Goal: Information Seeking & Learning: Check status

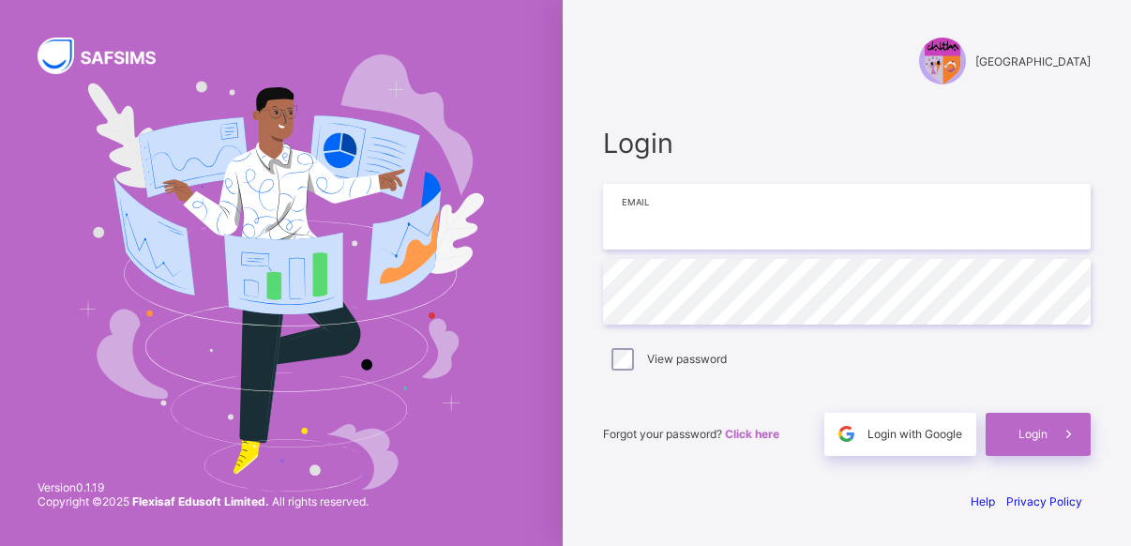
click at [773, 240] on input "email" at bounding box center [847, 217] width 488 height 66
type input "**********"
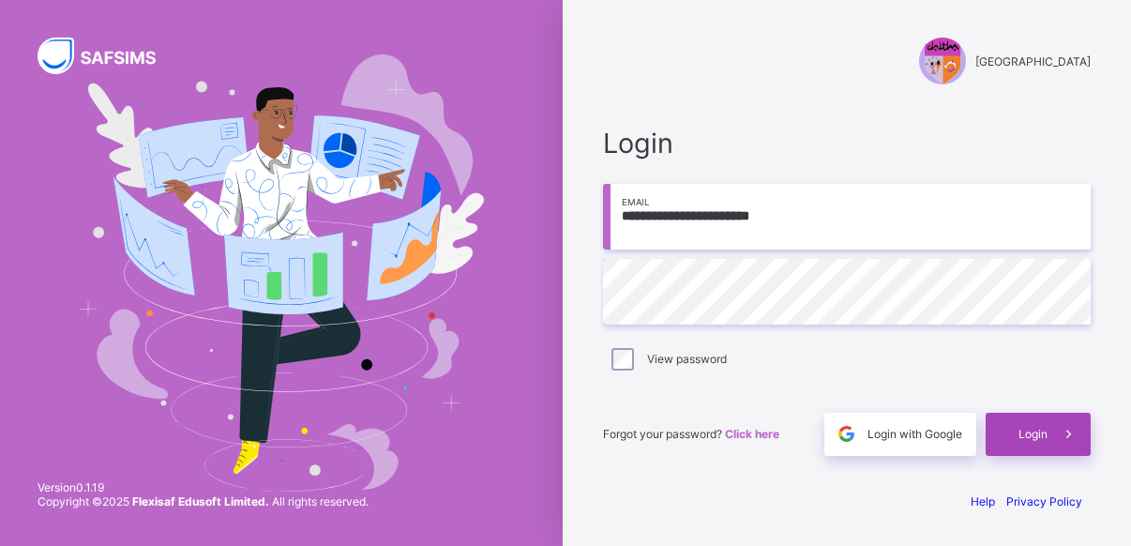
click at [1048, 444] on span at bounding box center [1068, 434] width 43 height 43
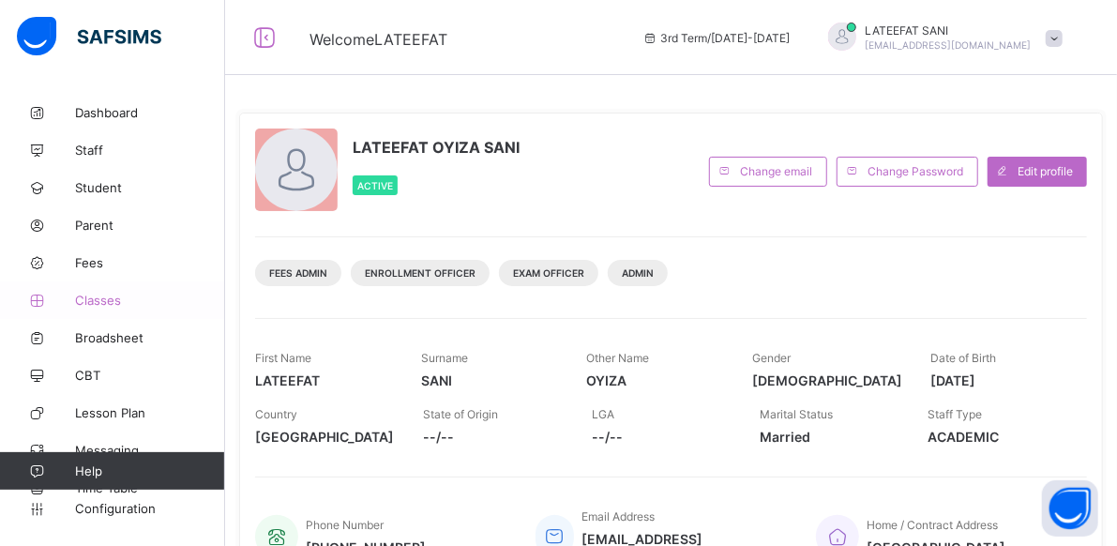
click at [118, 304] on span "Classes" at bounding box center [150, 300] width 150 height 15
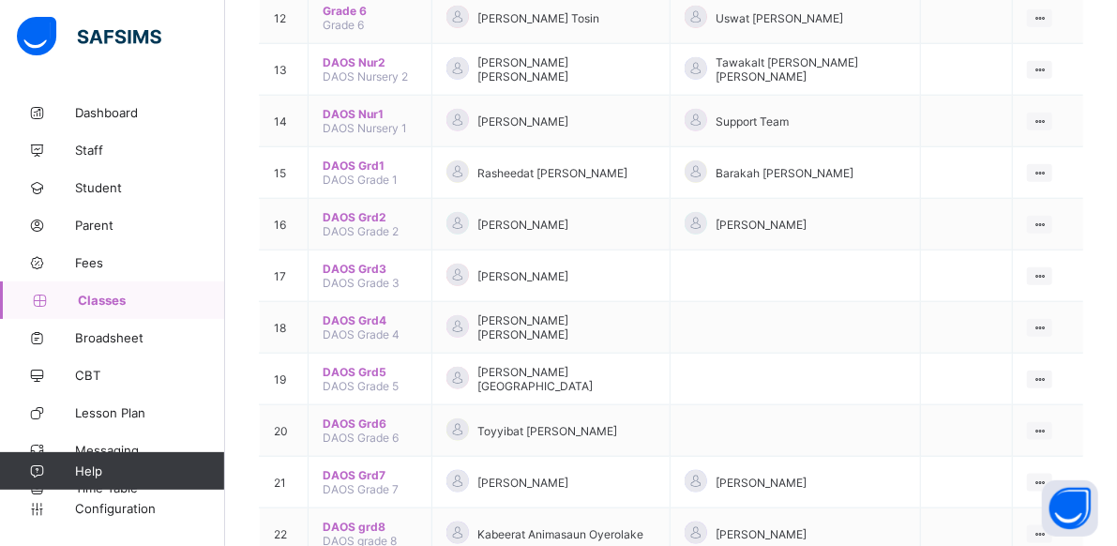
scroll to position [822, 0]
click at [1024, 450] on ul "View Class Assign form Teacher" at bounding box center [976, 484] width 152 height 69
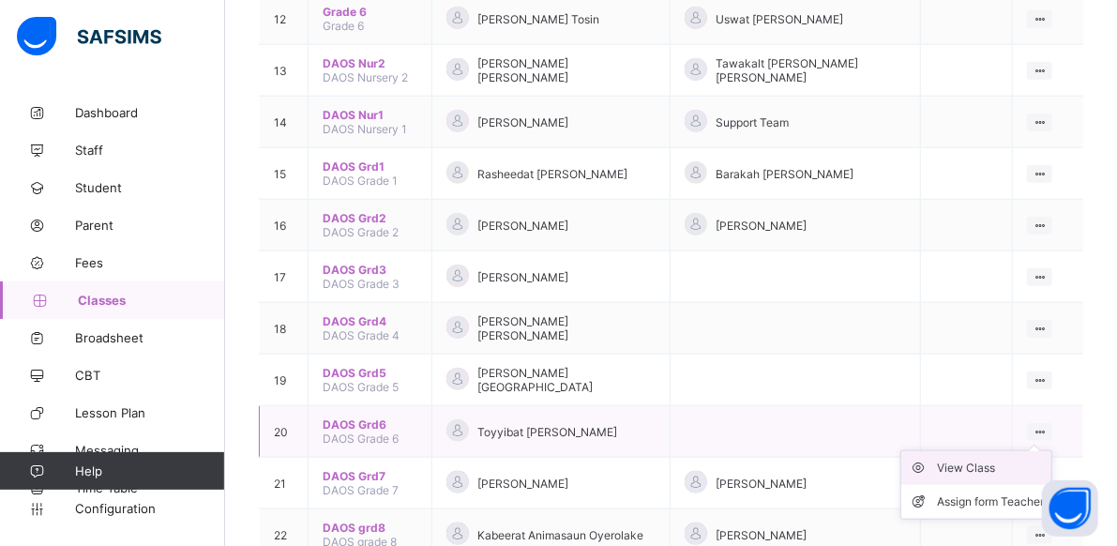
click at [1023, 458] on div "View Class" at bounding box center [990, 467] width 107 height 19
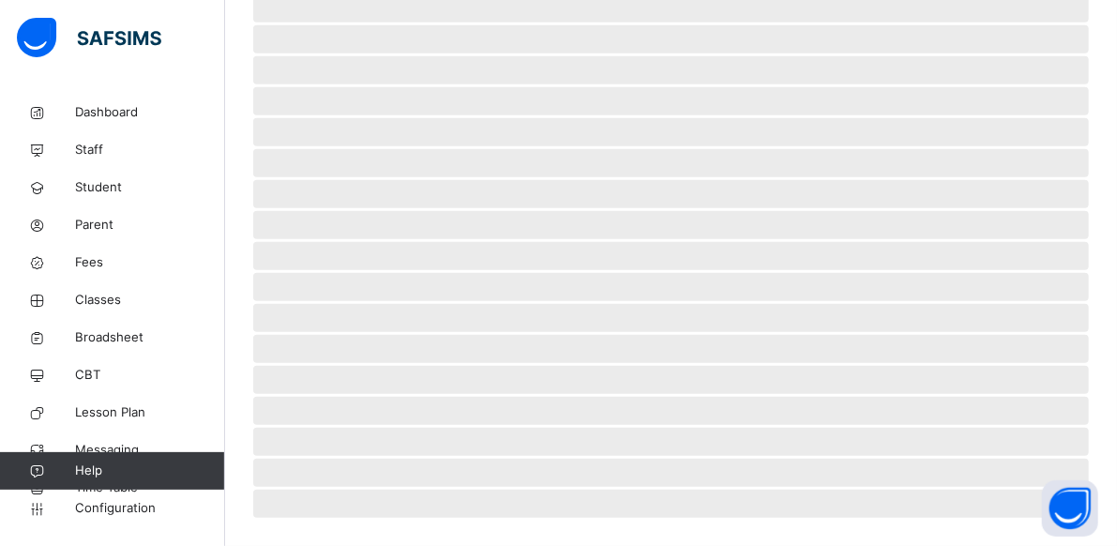
click at [1023, 410] on span "‌" at bounding box center [670, 411] width 835 height 28
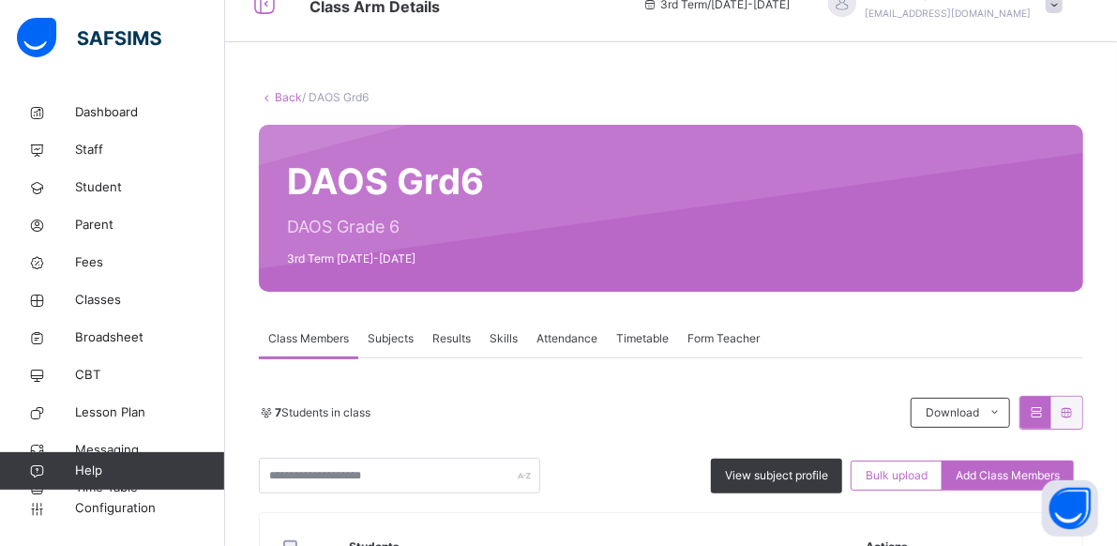
scroll to position [129, 0]
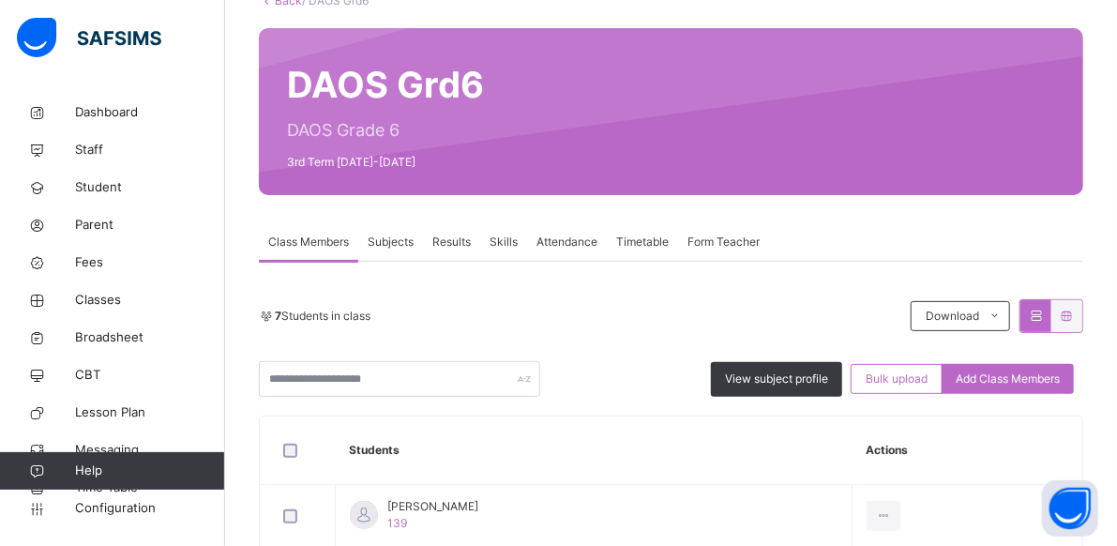
click at [464, 239] on span "Results" at bounding box center [451, 241] width 38 height 17
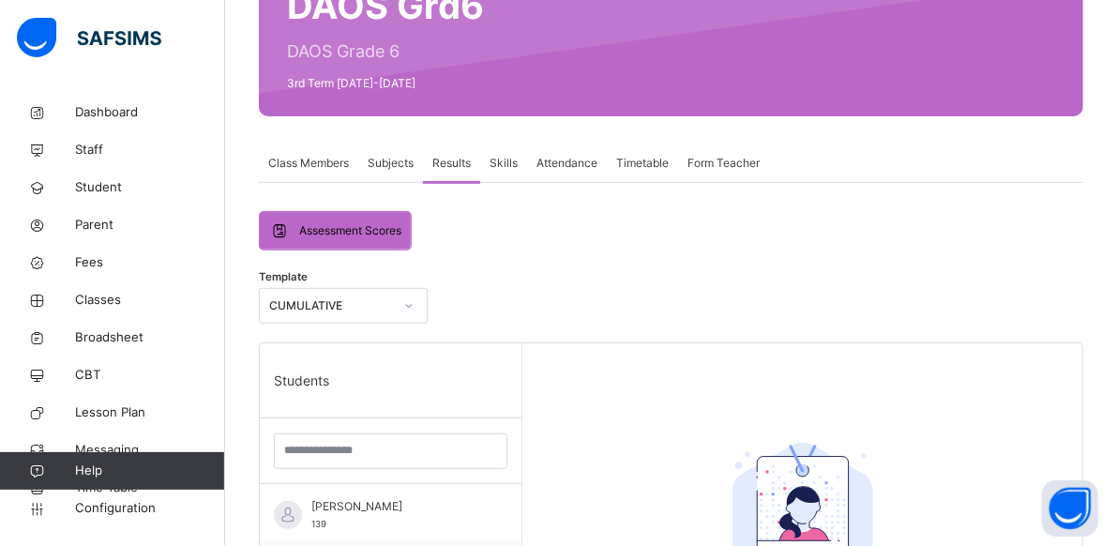
scroll to position [209, 0]
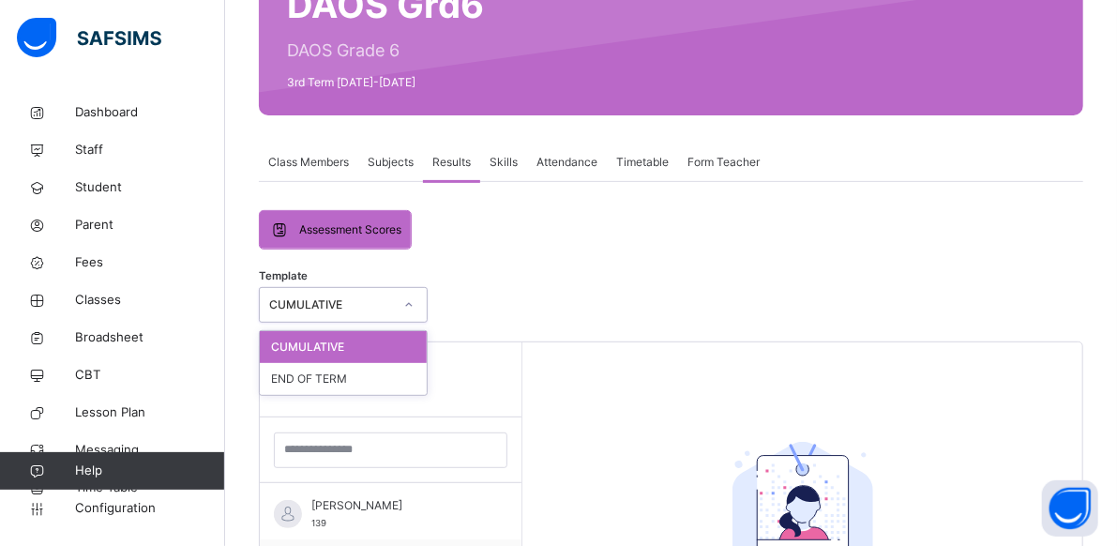
click at [404, 303] on icon at bounding box center [408, 304] width 11 height 19
click at [358, 374] on div "END OF TERM" at bounding box center [343, 379] width 167 height 32
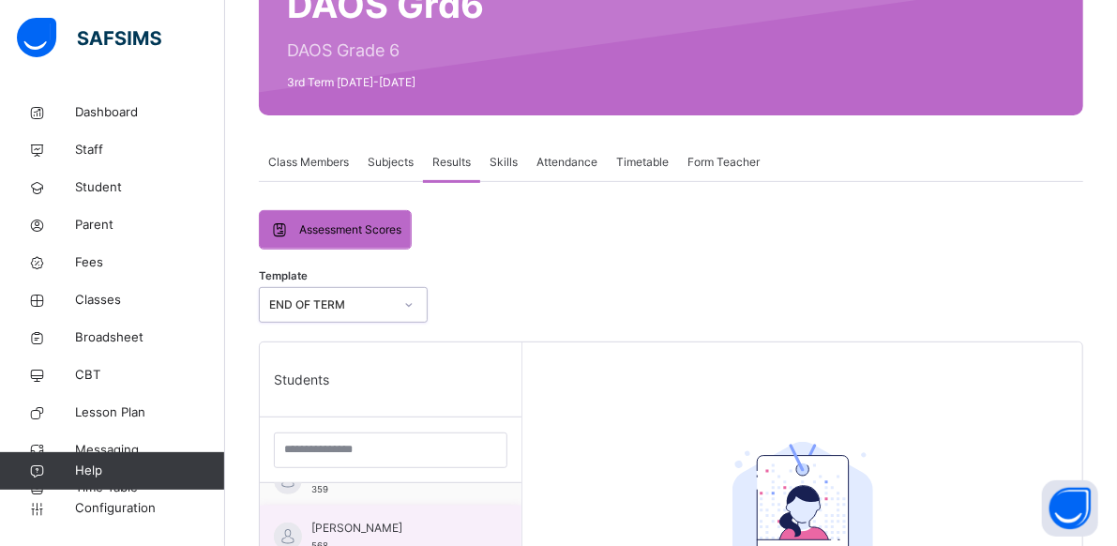
scroll to position [0, 0]
click at [414, 513] on span "[PERSON_NAME]" at bounding box center [395, 505] width 168 height 17
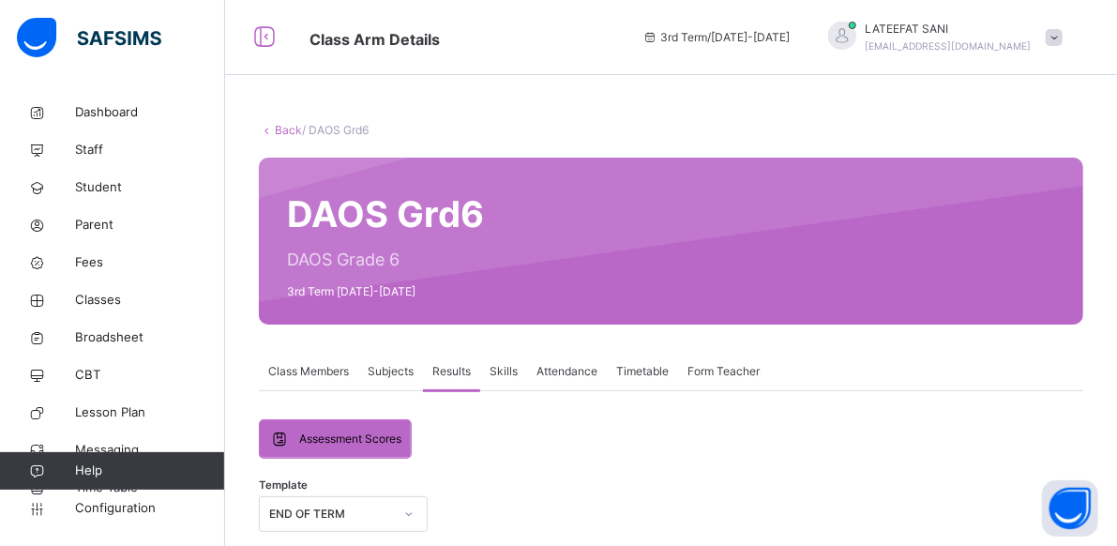
click at [506, 370] on span "Skills" at bounding box center [503, 371] width 28 height 17
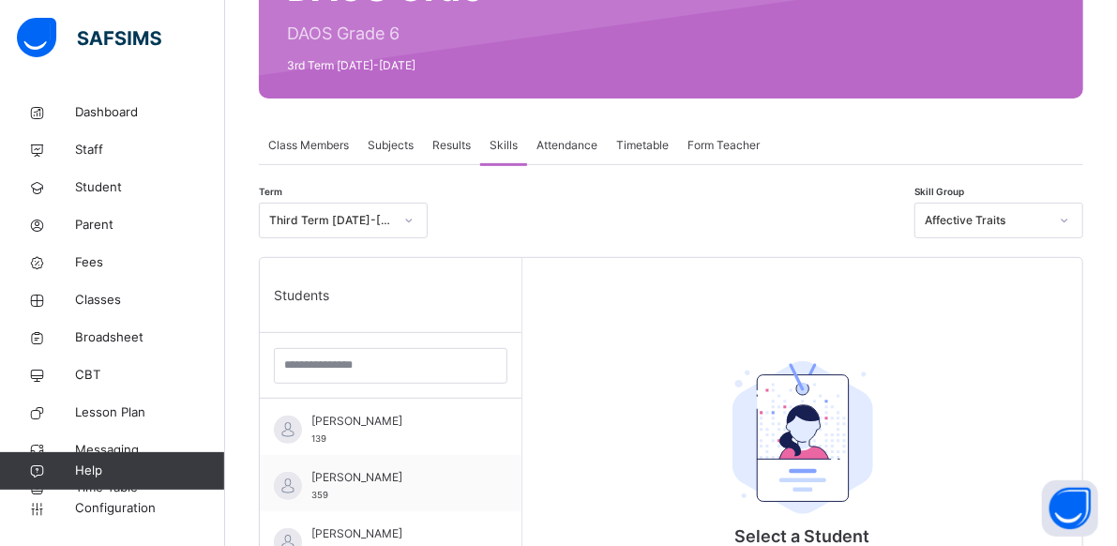
scroll to position [443, 0]
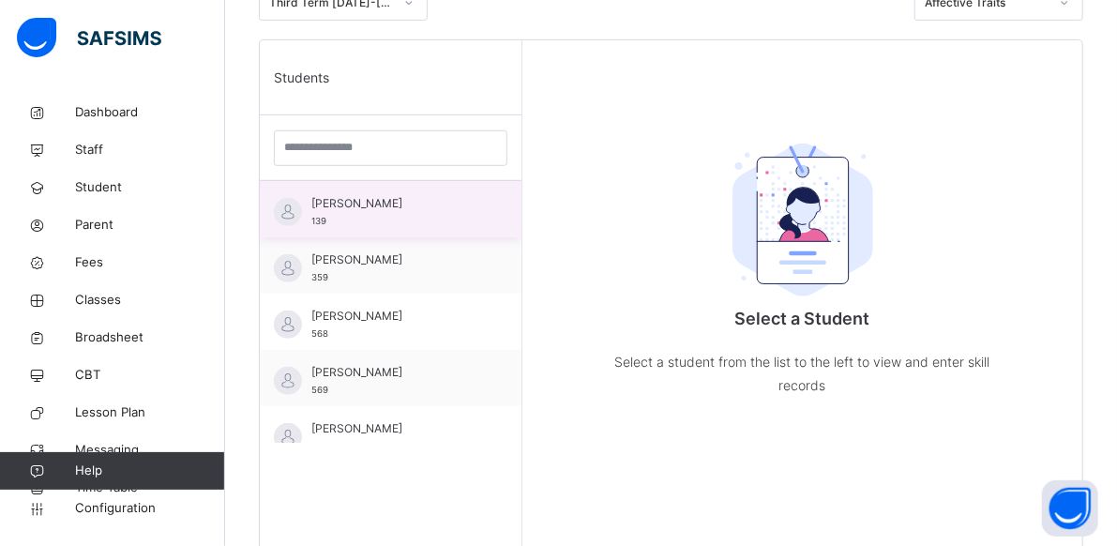
click at [429, 211] on span "[PERSON_NAME]" at bounding box center [395, 203] width 168 height 17
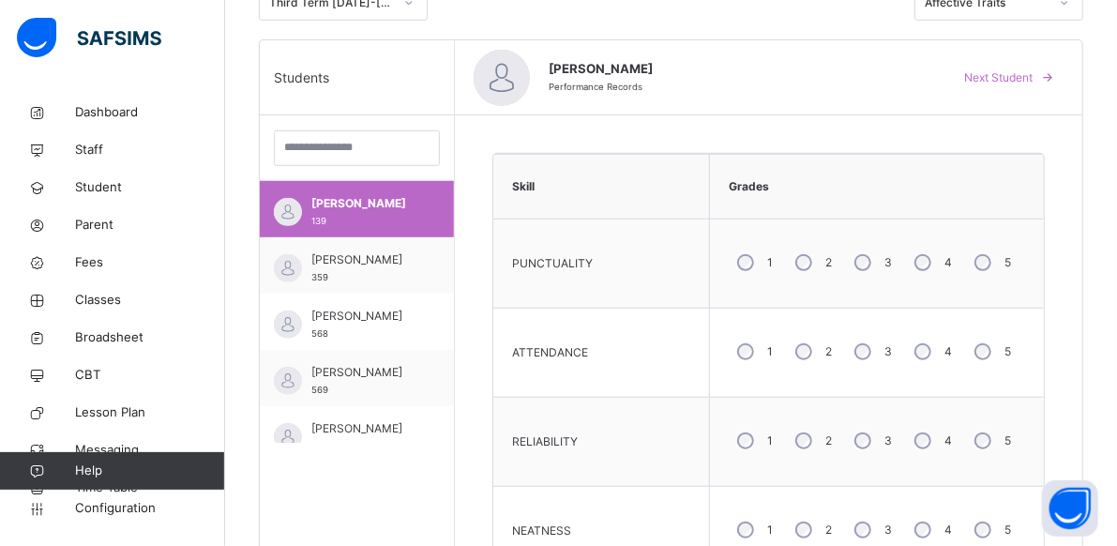
click at [803, 29] on div "Term Third Term [DATE]-[DATE] Skill Group Affective Traits" at bounding box center [671, 8] width 824 height 64
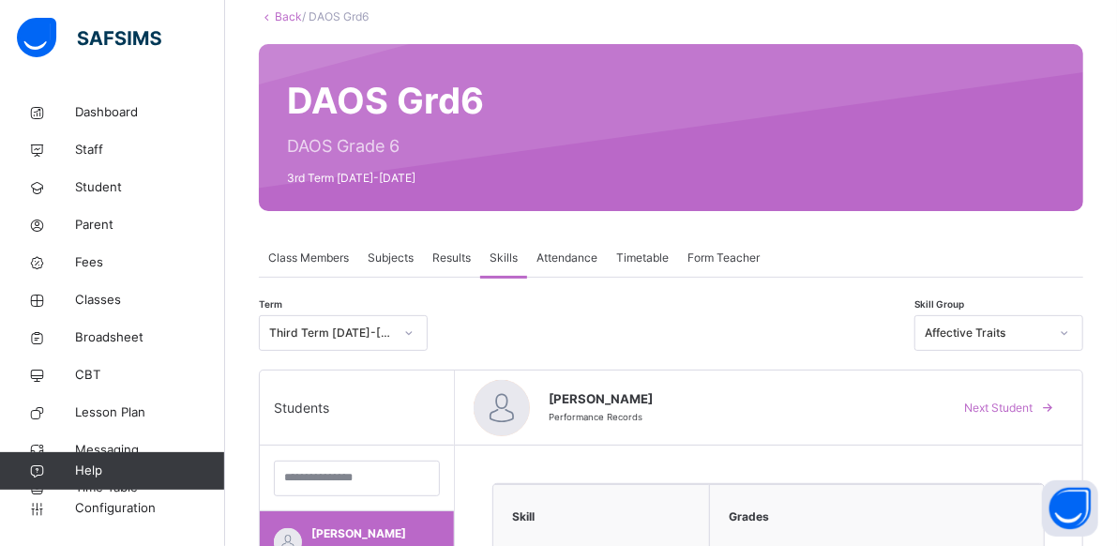
scroll to position [117, 0]
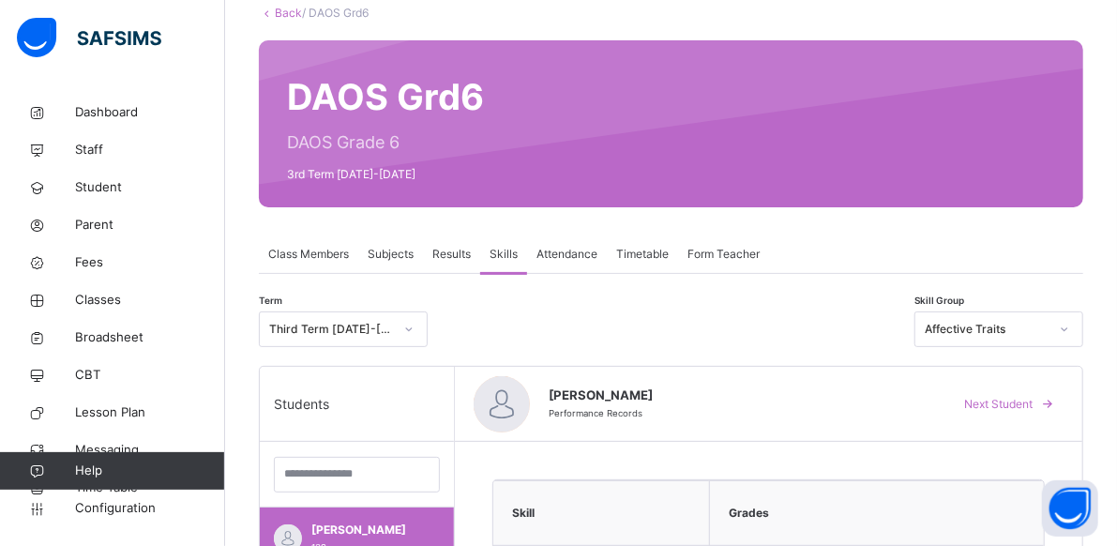
click at [396, 252] on span "Subjects" at bounding box center [391, 254] width 46 height 17
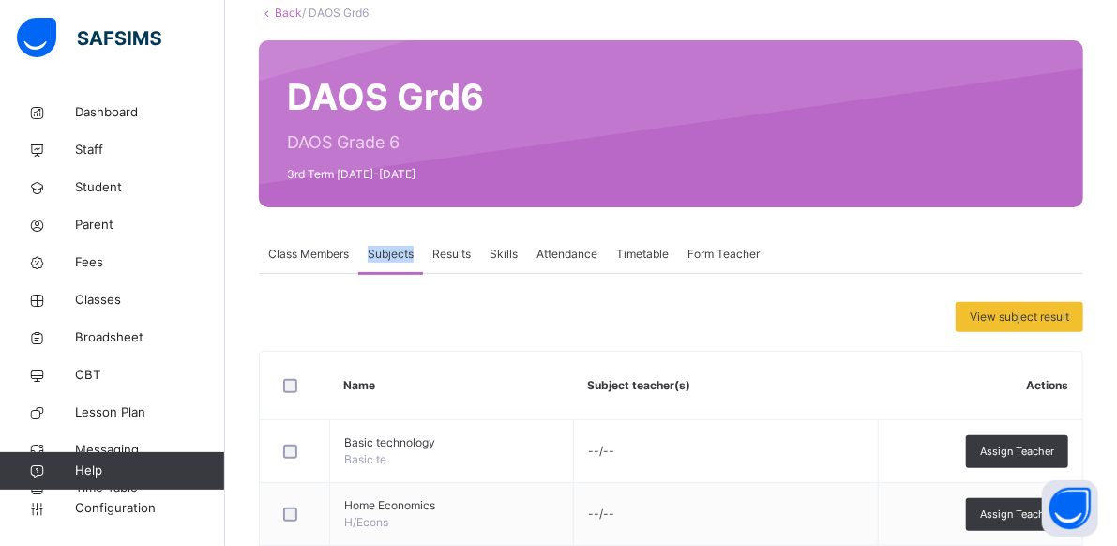
click at [396, 252] on span "Subjects" at bounding box center [391, 254] width 46 height 17
click at [458, 252] on span "Results" at bounding box center [451, 254] width 38 height 17
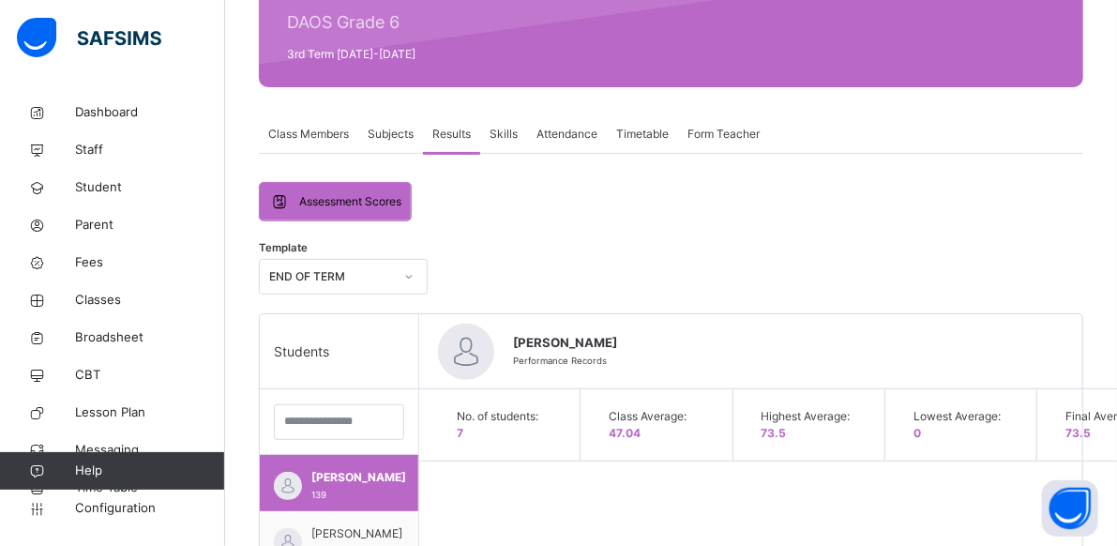
scroll to position [295, 0]
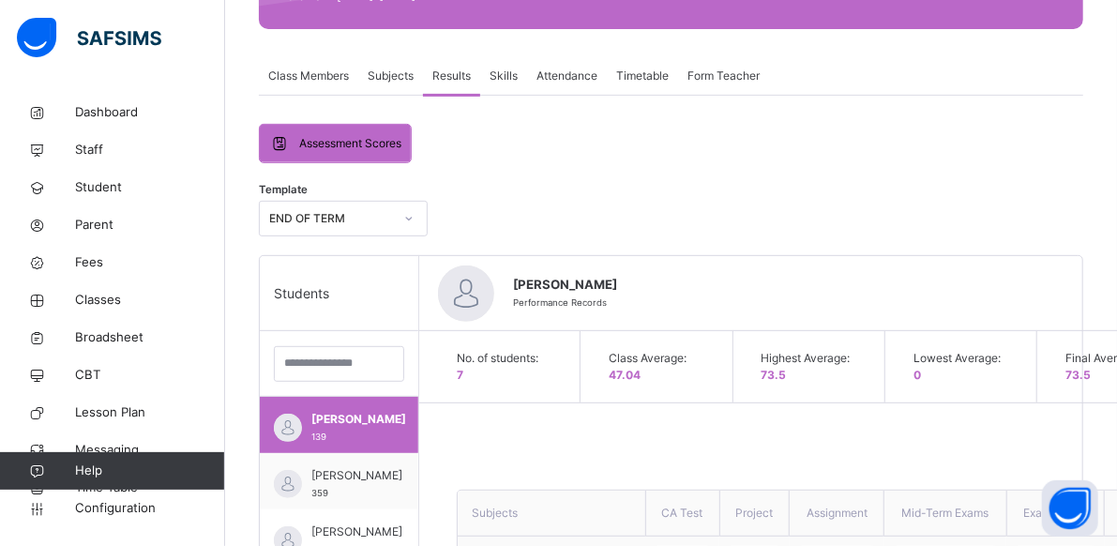
click at [704, 501] on th "CA Test" at bounding box center [682, 513] width 74 height 46
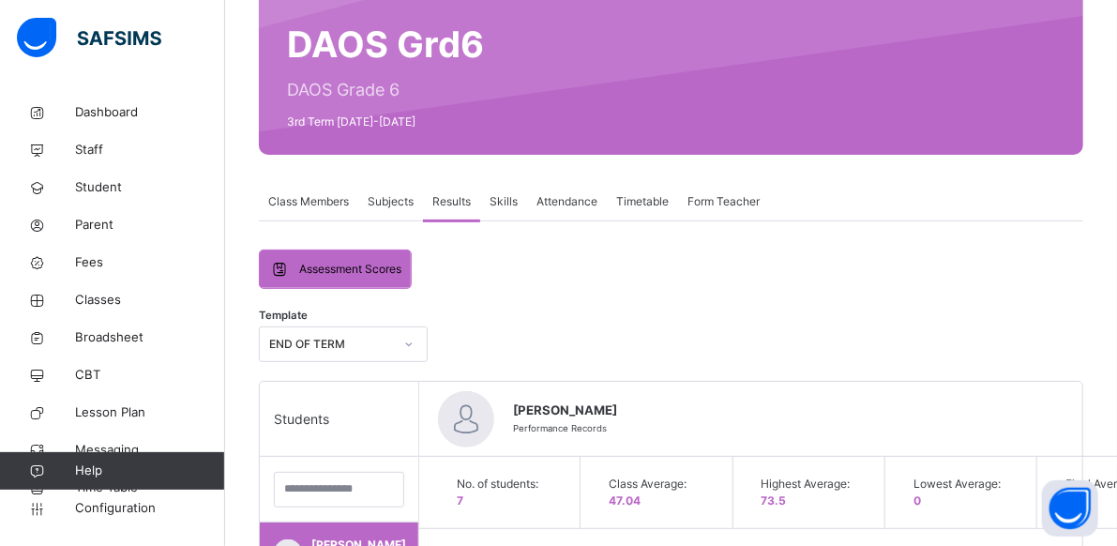
scroll to position [169, 0]
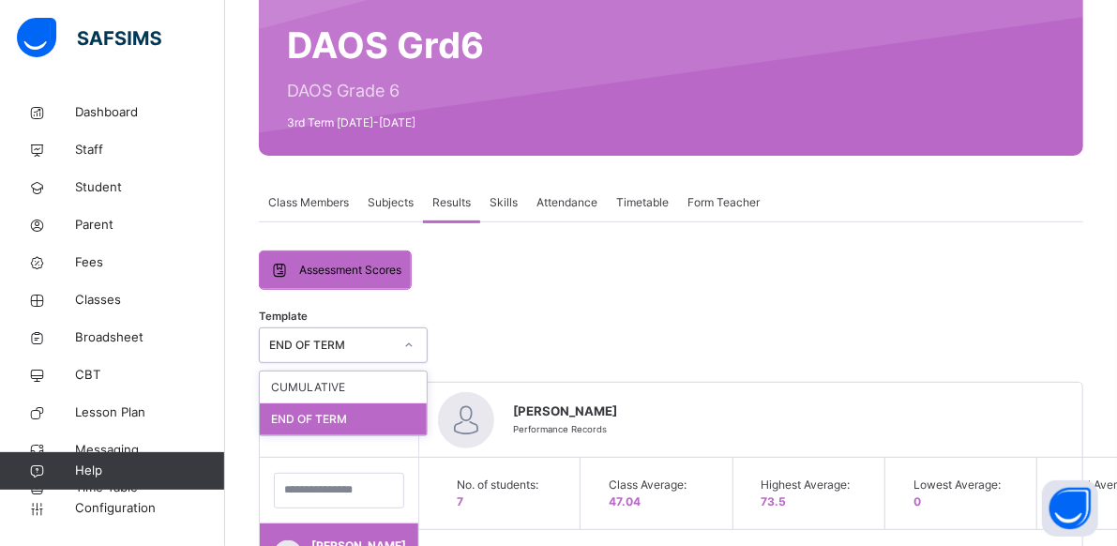
click at [411, 345] on icon at bounding box center [408, 345] width 11 height 19
click at [369, 378] on div "CUMULATIVE" at bounding box center [343, 387] width 167 height 32
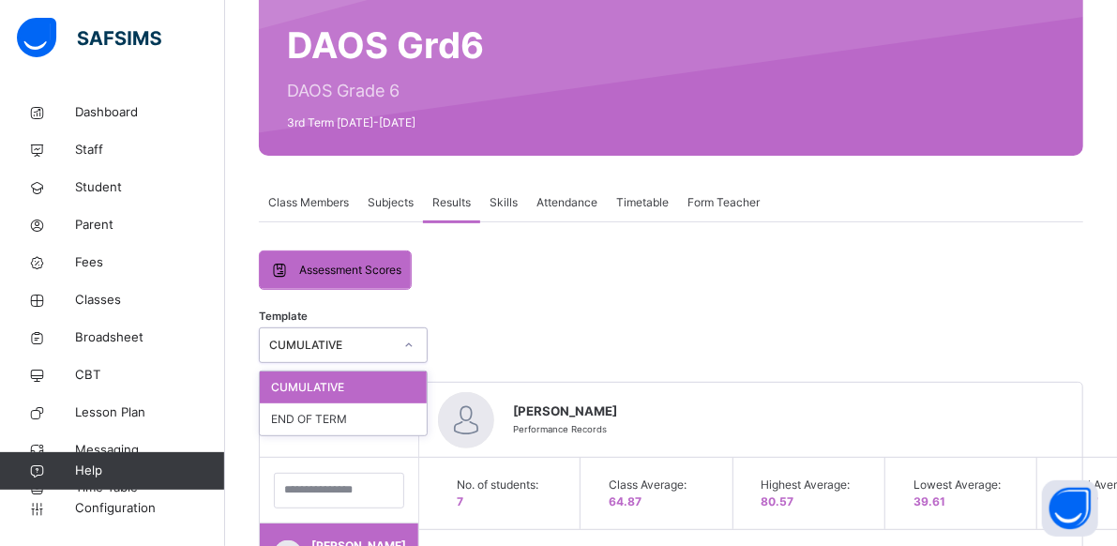
click at [413, 339] on icon at bounding box center [408, 345] width 11 height 19
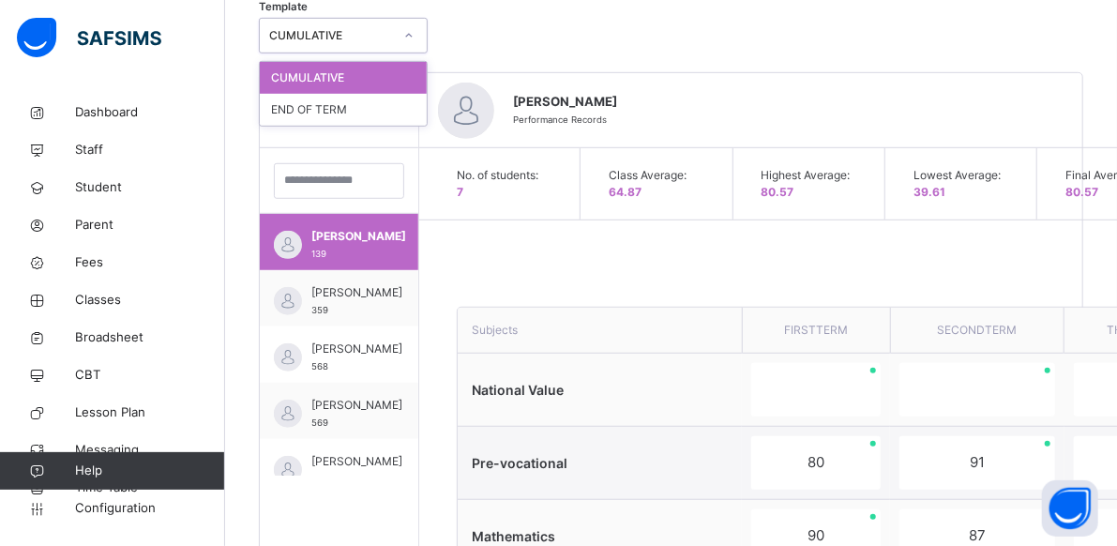
scroll to position [485, 0]
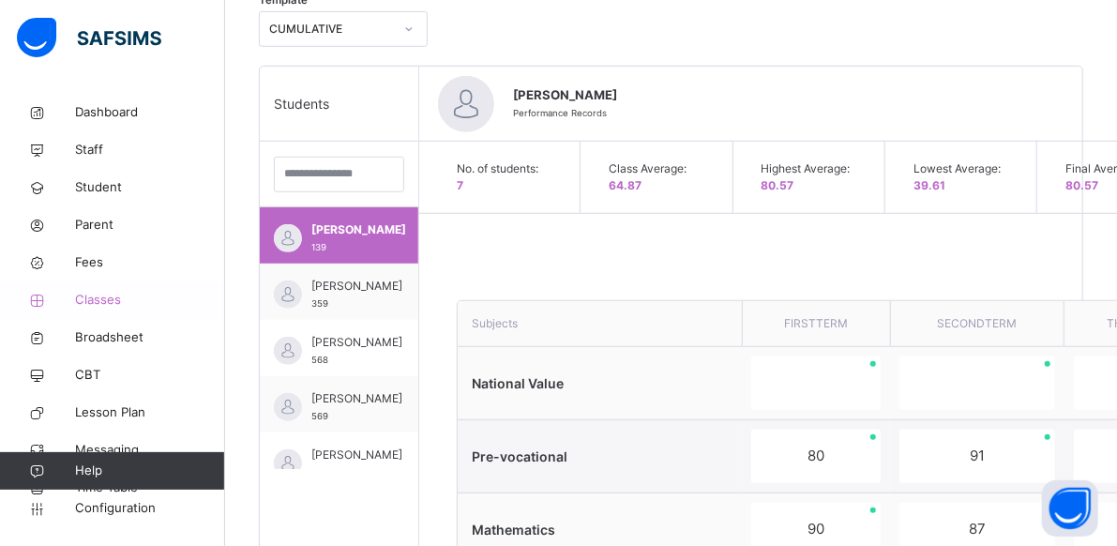
click at [116, 300] on span "Classes" at bounding box center [150, 300] width 150 height 19
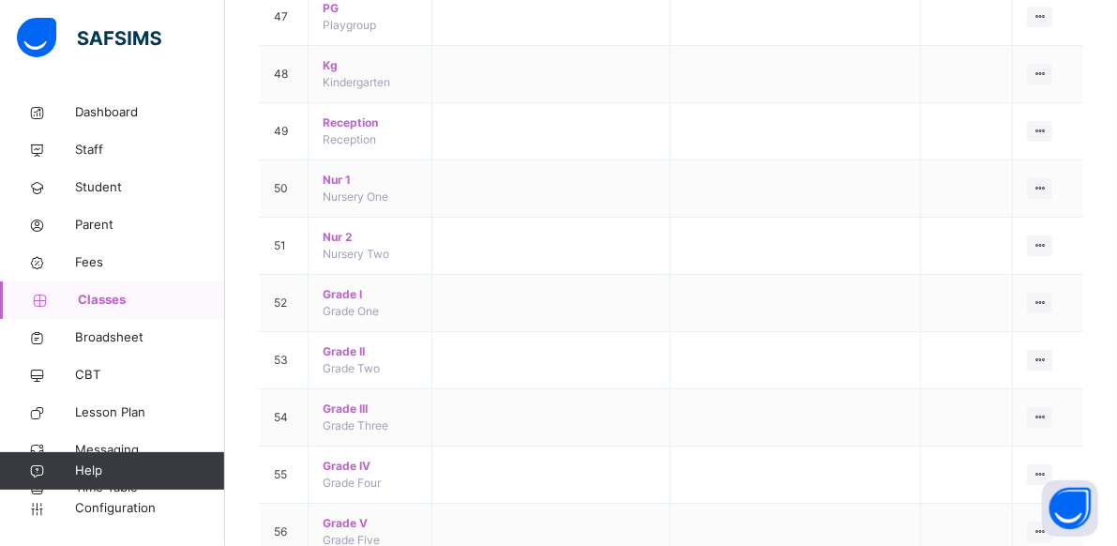
scroll to position [3056, 0]
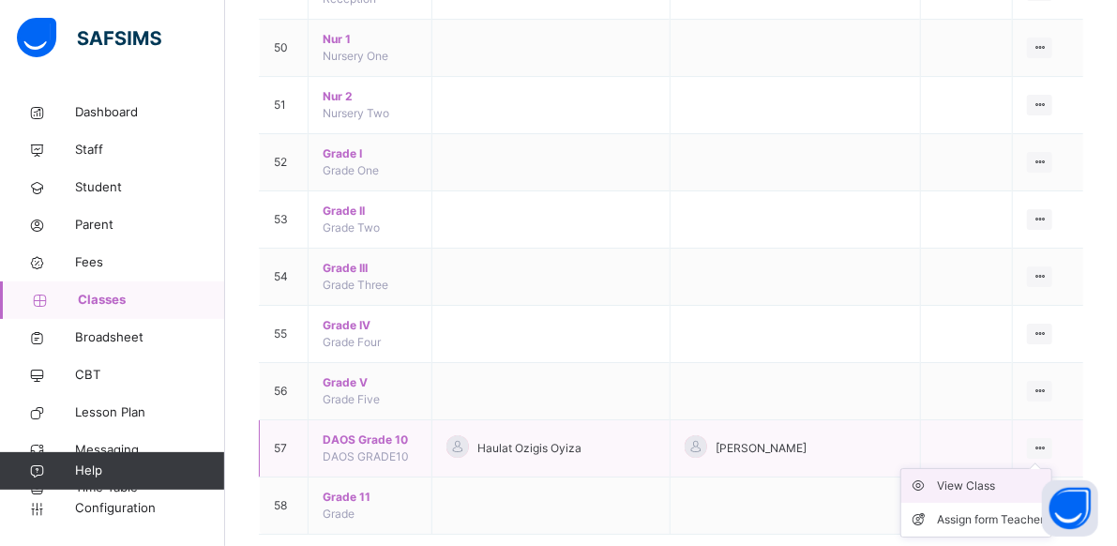
click at [1001, 476] on div "View Class" at bounding box center [990, 485] width 107 height 19
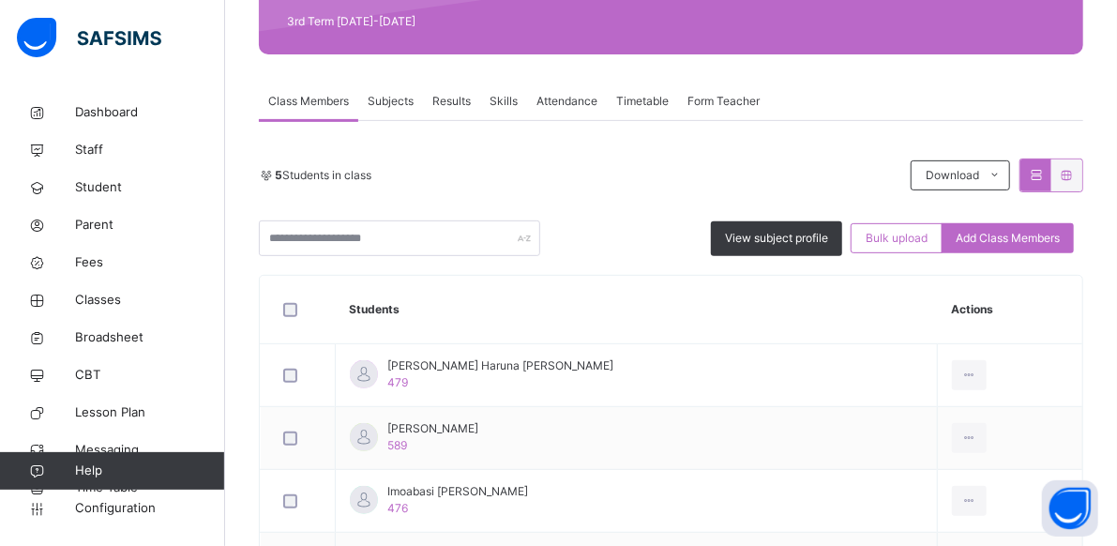
scroll to position [268, 0]
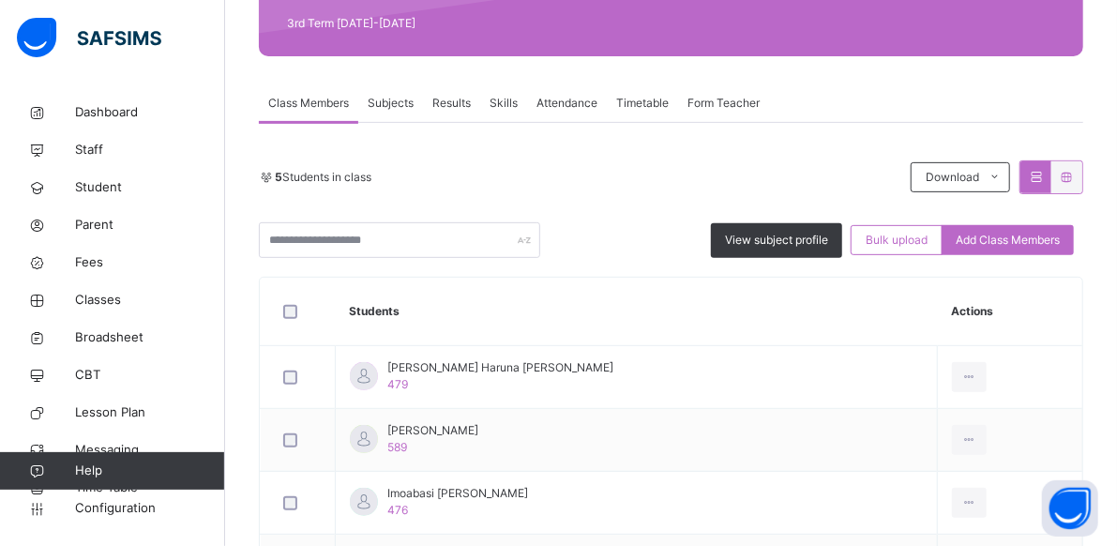
click at [400, 101] on span "Subjects" at bounding box center [391, 103] width 46 height 17
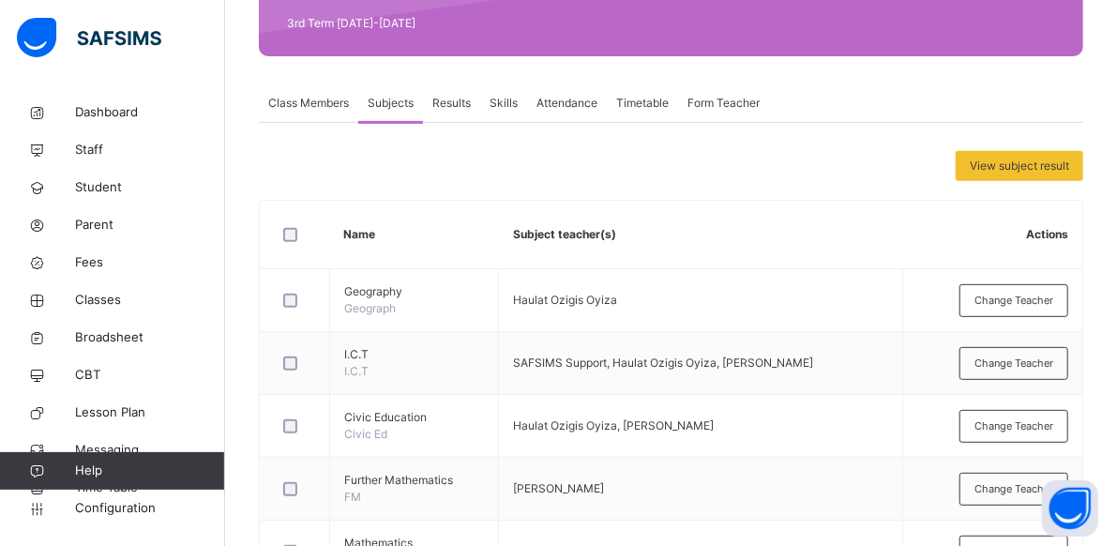
click at [441, 99] on span "Results" at bounding box center [451, 103] width 38 height 17
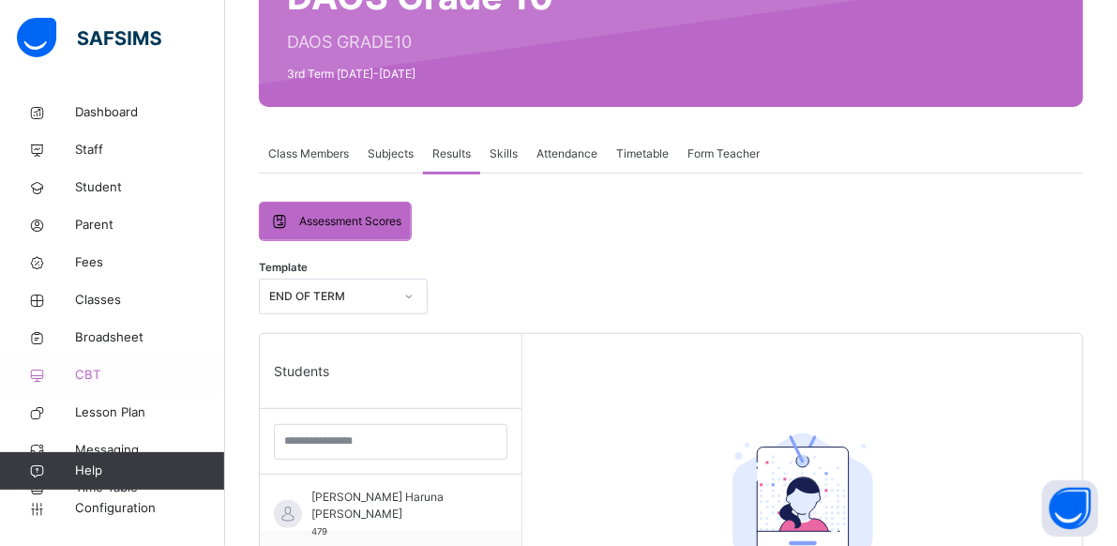
scroll to position [314, 0]
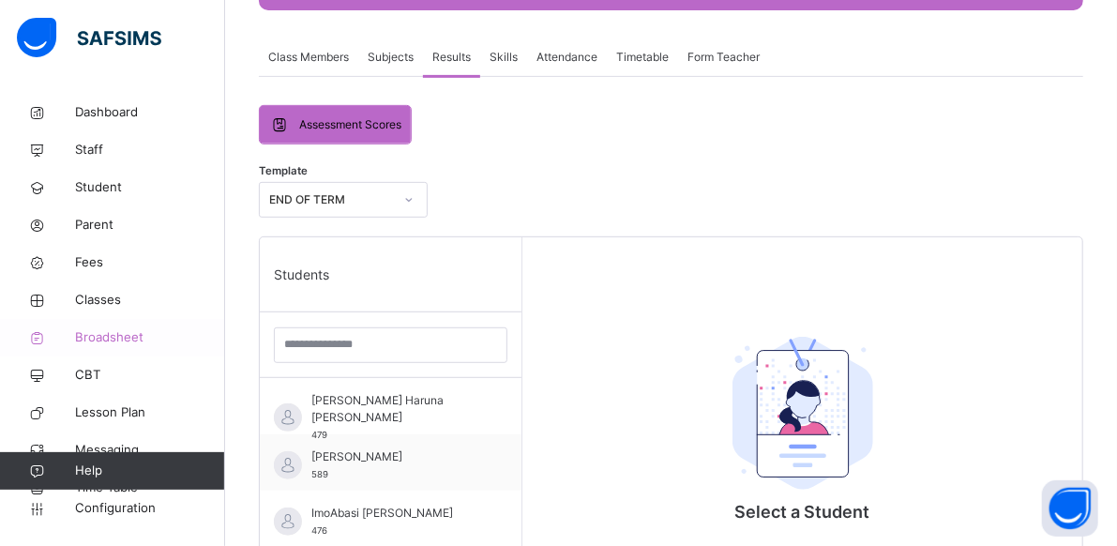
click at [139, 336] on span "Broadsheet" at bounding box center [150, 337] width 150 height 19
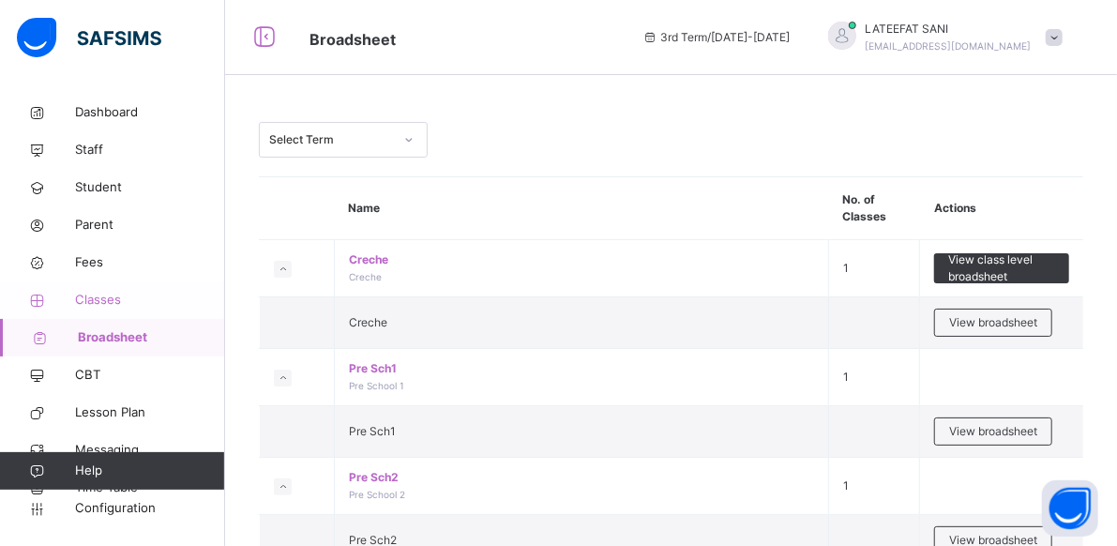
click at [124, 293] on span "Classes" at bounding box center [150, 300] width 150 height 19
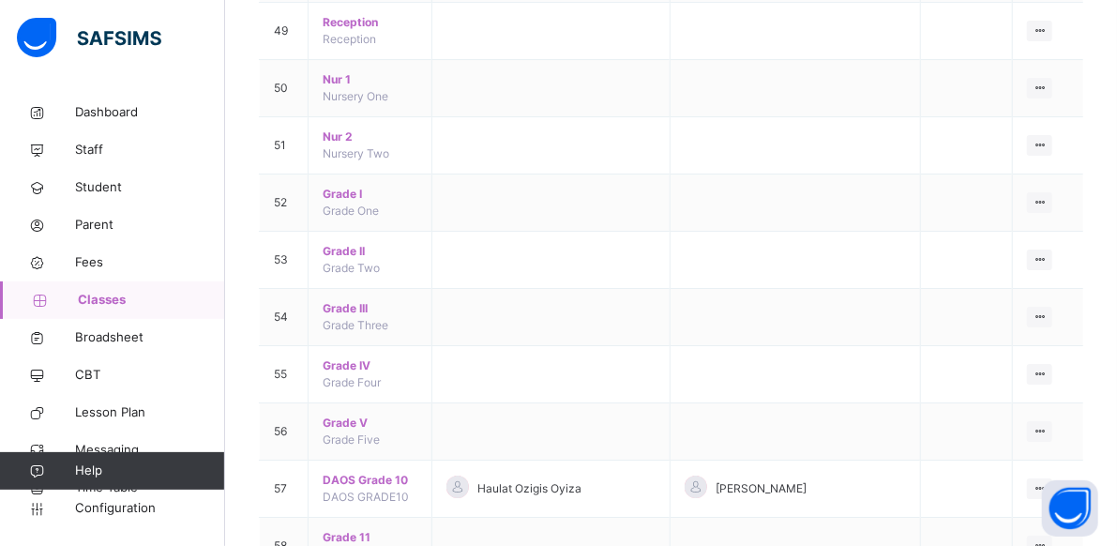
scroll to position [3056, 0]
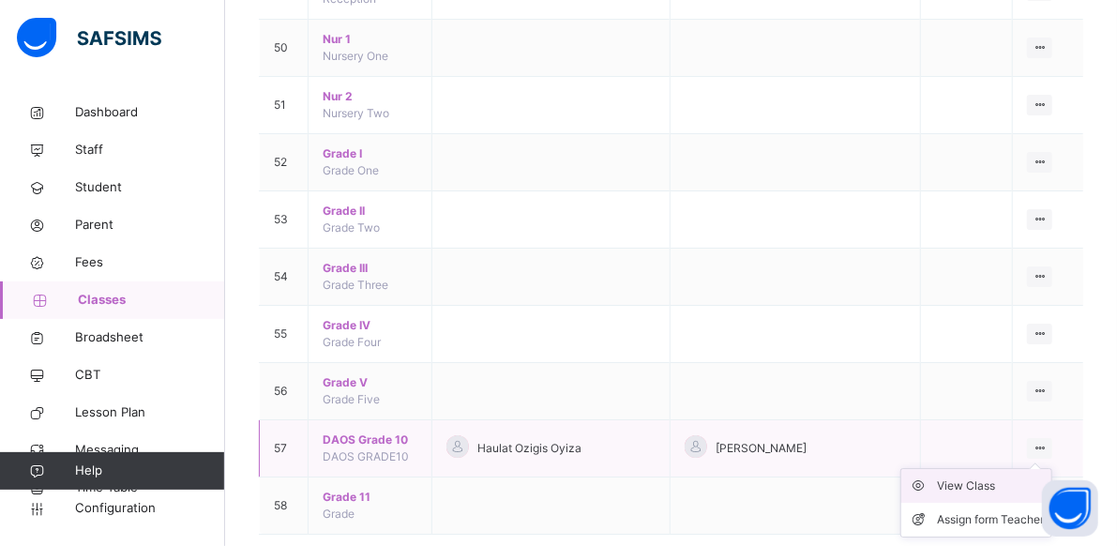
click at [996, 476] on div "View Class" at bounding box center [990, 485] width 107 height 19
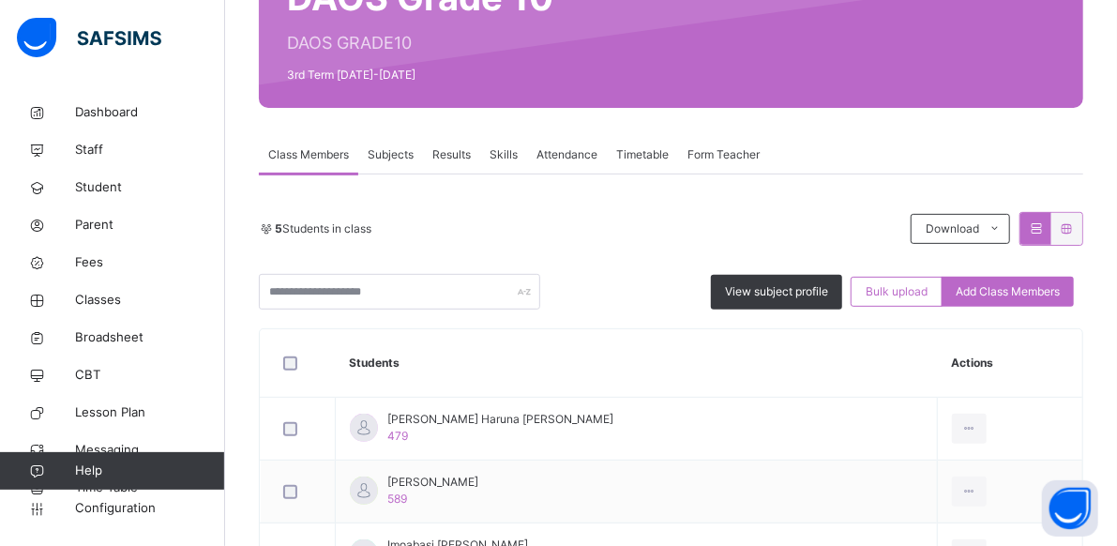
scroll to position [188, 0]
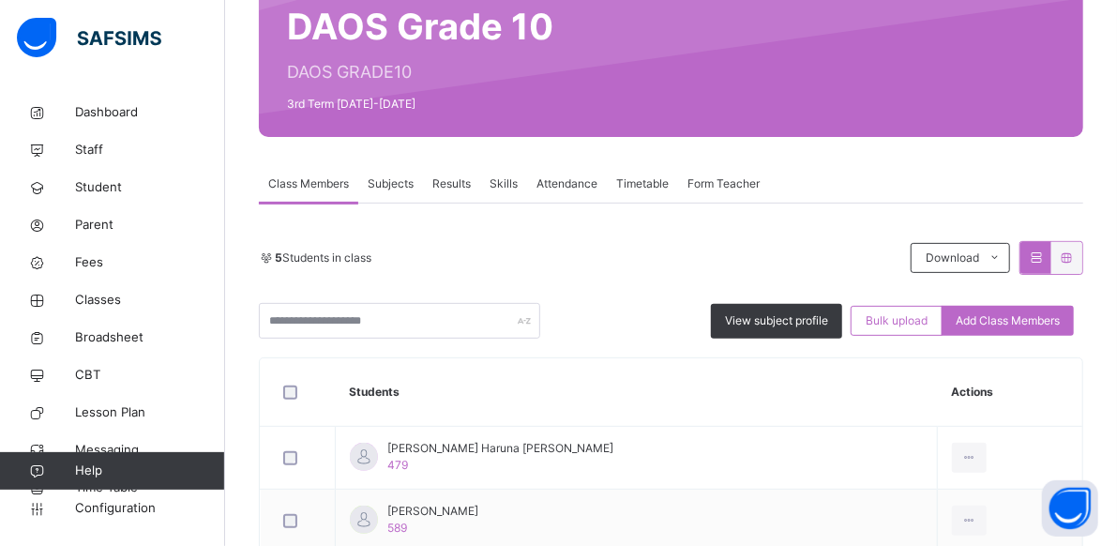
click at [503, 177] on span "Skills" at bounding box center [503, 183] width 28 height 17
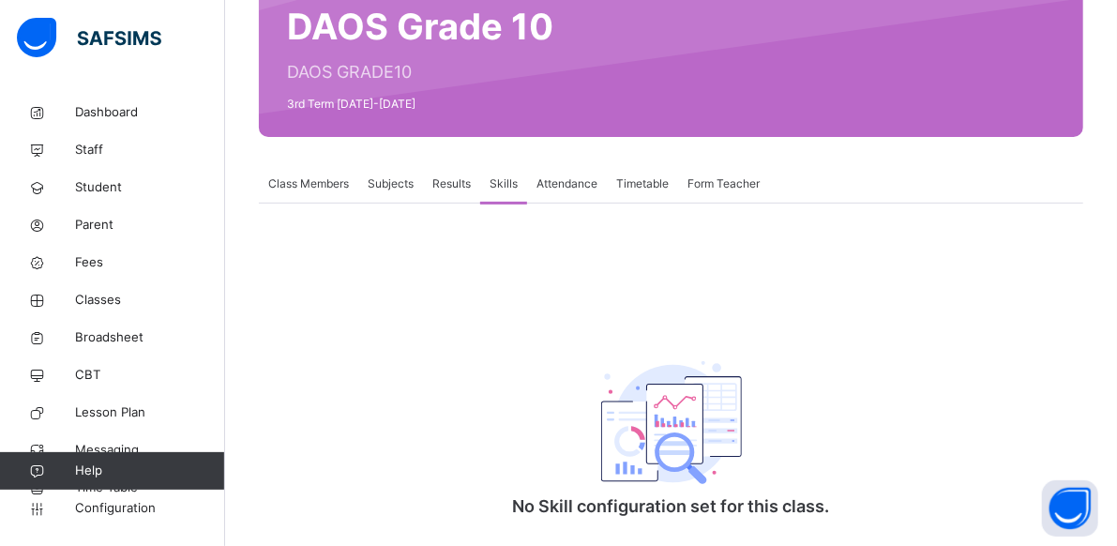
scroll to position [236, 0]
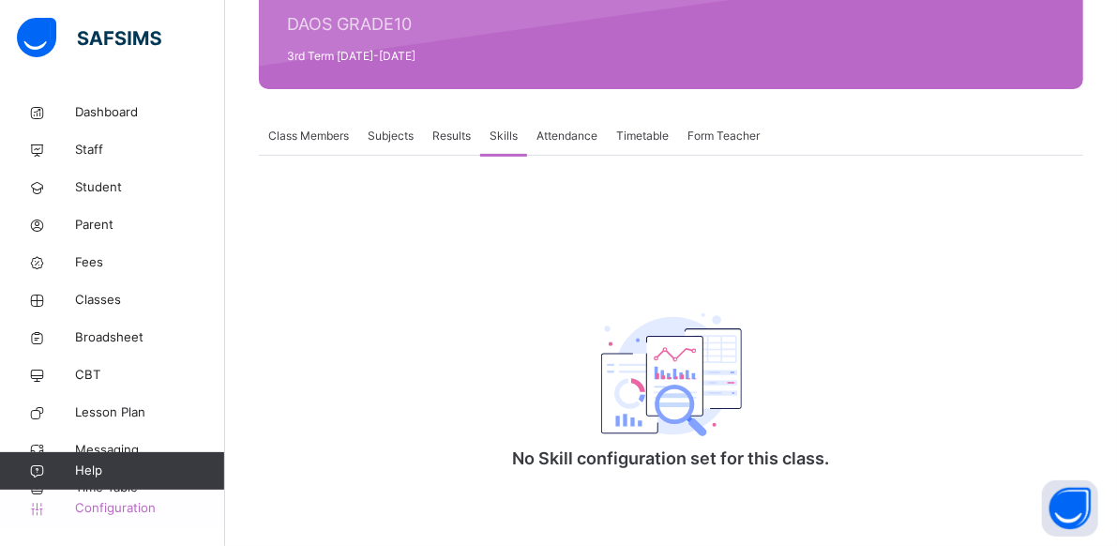
click at [123, 503] on span "Configuration" at bounding box center [149, 508] width 149 height 19
